Goal: Find contact information: Find contact information

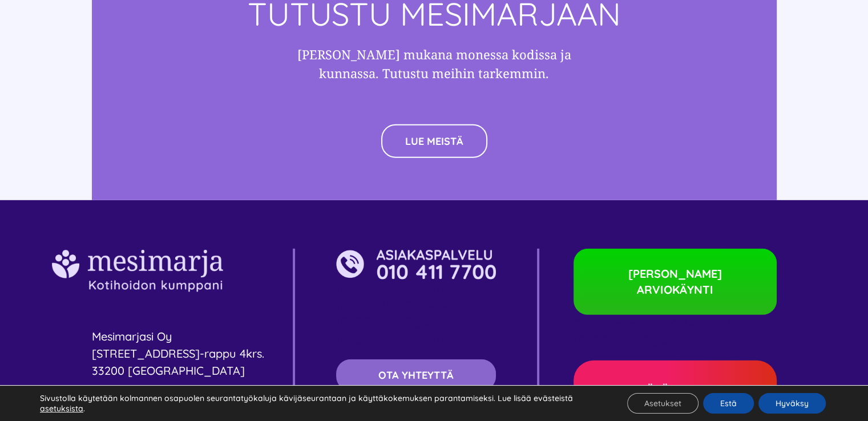
scroll to position [3490, 0]
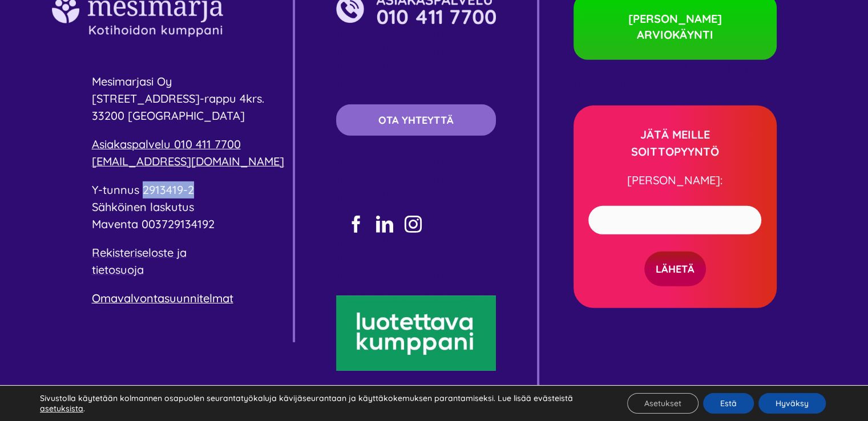
drag, startPoint x: 198, startPoint y: 166, endPoint x: 143, endPoint y: 173, distance: 55.3
click at [143, 182] on p "Y-tunnus 2913419-2 Sähköinen laskutus Maventa 003729134192" at bounding box center [192, 207] width 201 height 51
copy span "2913419-2"
drag, startPoint x: 179, startPoint y: 65, endPoint x: 94, endPoint y: 66, distance: 85.7
click at [94, 73] on p "Mesimarjasi Oy [STREET_ADDRESS]-rappu 4krs. 33200 [GEOGRAPHIC_DATA]" at bounding box center [192, 98] width 201 height 51
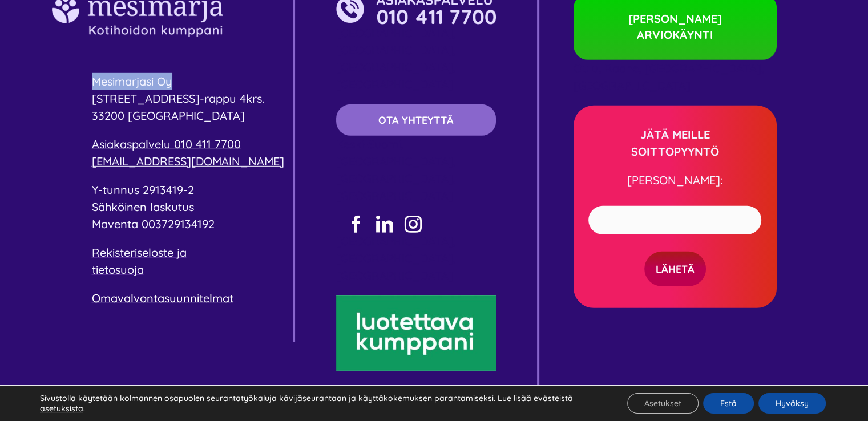
copy span "Mesimarjasi Oy"
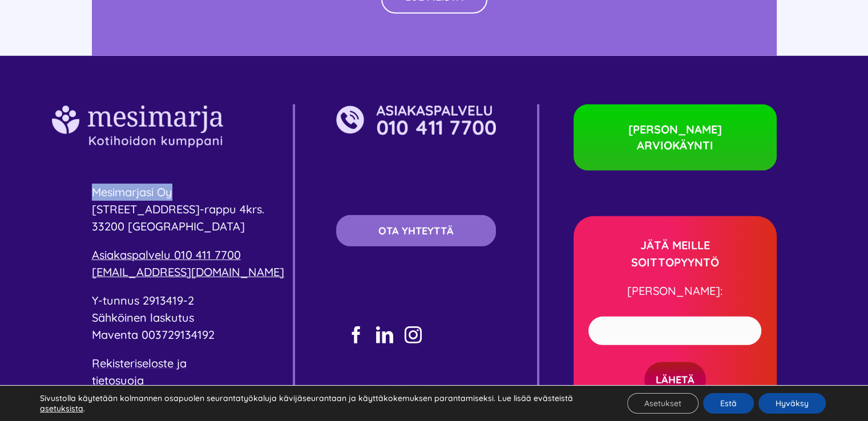
scroll to position [3375, 0]
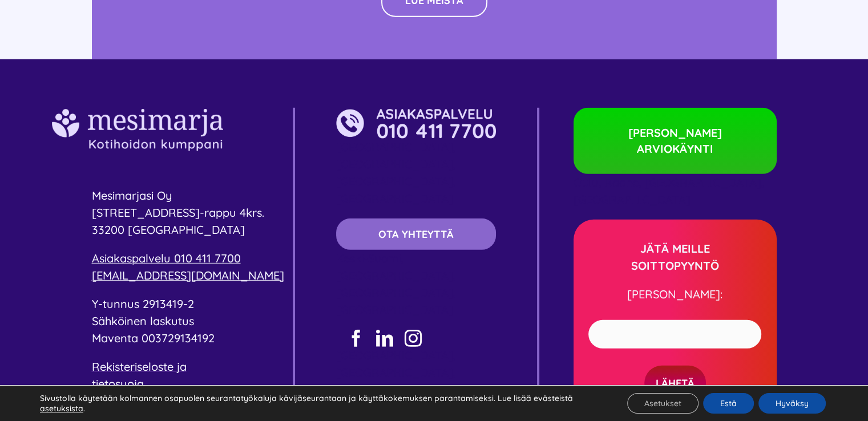
drag, startPoint x: 509, startPoint y: 114, endPoint x: 389, endPoint y: 114, distance: 119.9
click at [389, 114] on div "[GEOGRAPHIC_DATA], [GEOGRAPHIC_DATA], [GEOGRAPHIC_DATA], [GEOGRAPHIC_DATA] OTA …" at bounding box center [437, 325] width 203 height 434
click at [215, 162] on div "Mesimarjasi Oy [STREET_ADDRESS]-rappu 4krs. [GEOGRAPHIC_DATA] 010 411 7700 [EMA…" at bounding box center [193, 282] width 203 height 349
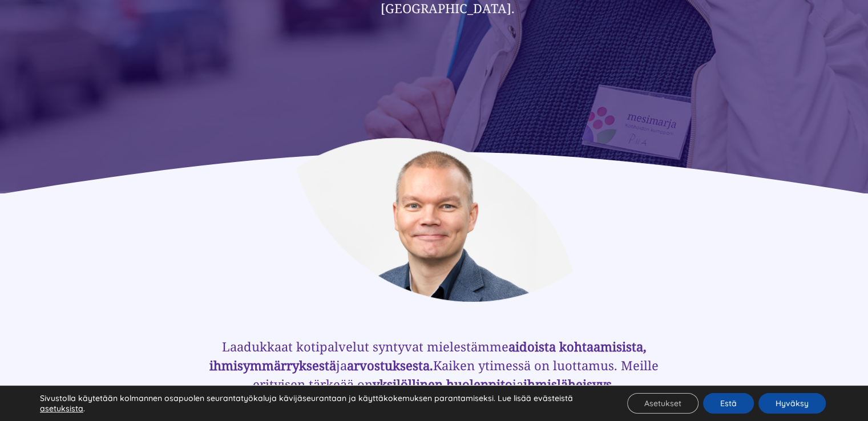
scroll to position [0, 0]
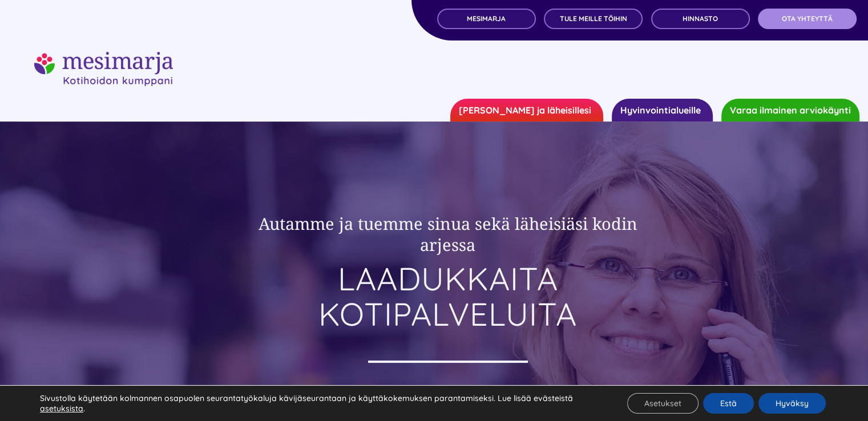
click at [785, 15] on span "OTA YHTEYTTÄ" at bounding box center [807, 19] width 51 height 8
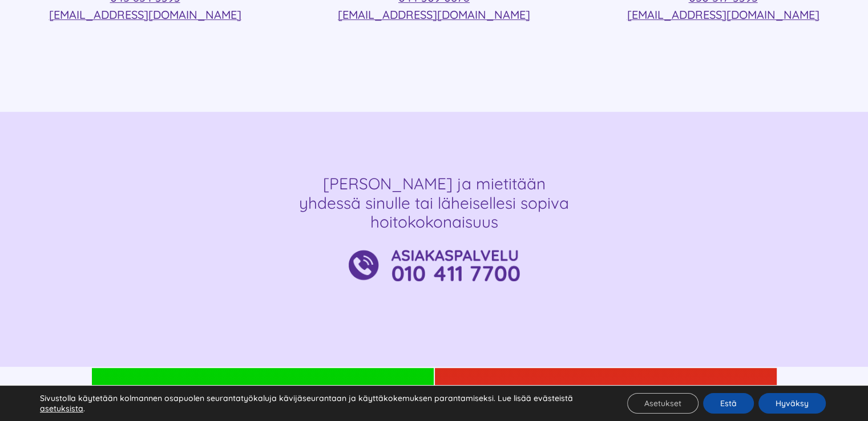
scroll to position [457, 0]
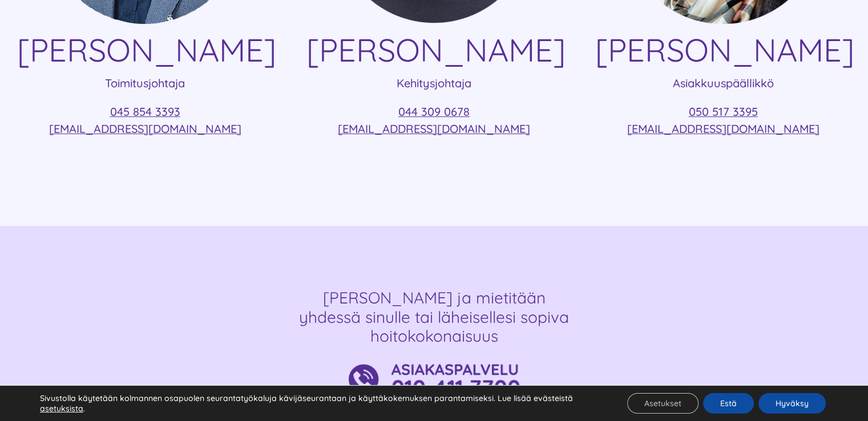
drag, startPoint x: 234, startPoint y: 133, endPoint x: 0, endPoint y: 51, distance: 247.6
click at [0, 51] on div "Ville Vuolukka Toimitusjohtaja 045 854 3393 ville.vuolukka@mesimarjasi.fi Lauri…" at bounding box center [434, 24] width 868 height 403
copy div "Ville Vuolukka Toimitusjohtaja 045 854 3393 ville.vuolukka@mesimarjasi.fi"
